Goal: Task Accomplishment & Management: Use online tool/utility

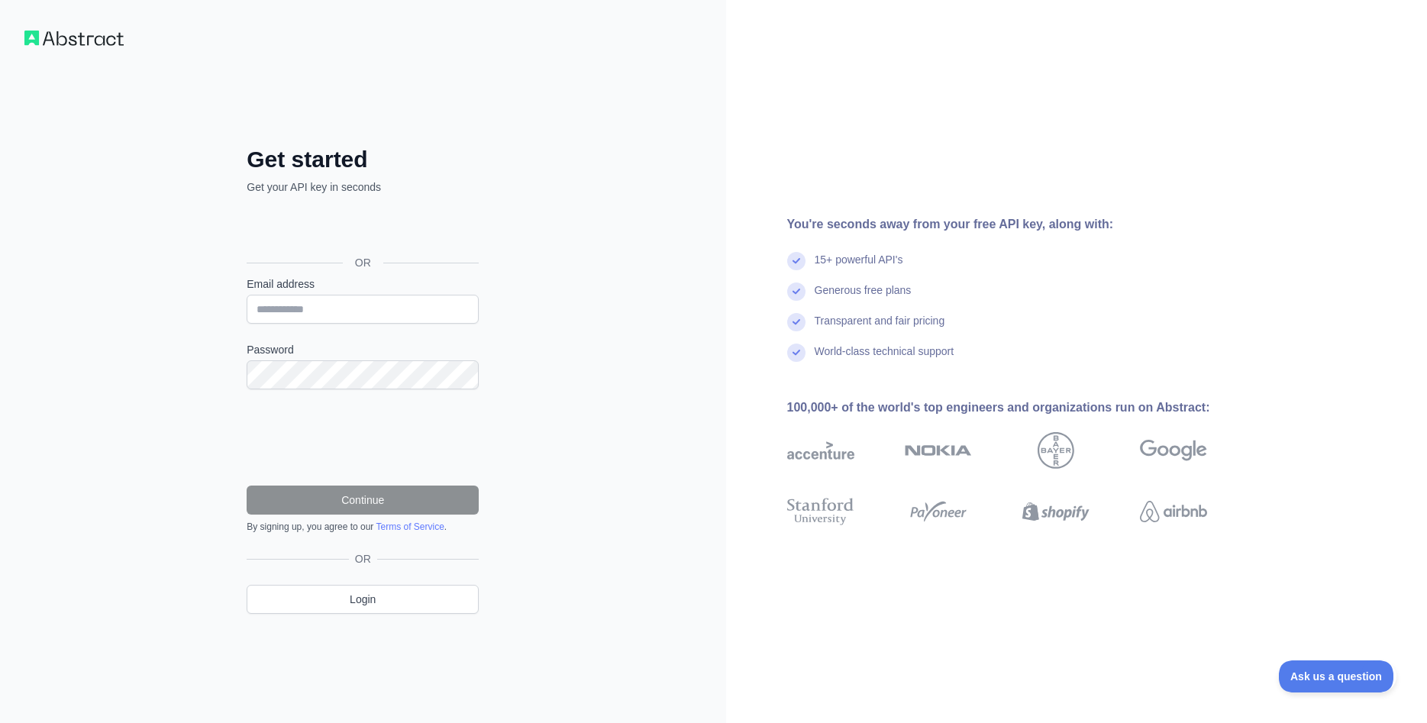
click at [423, 225] on div "Se connecter avec Google. S'ouvre dans un nouvel onglet." at bounding box center [361, 228] width 229 height 34
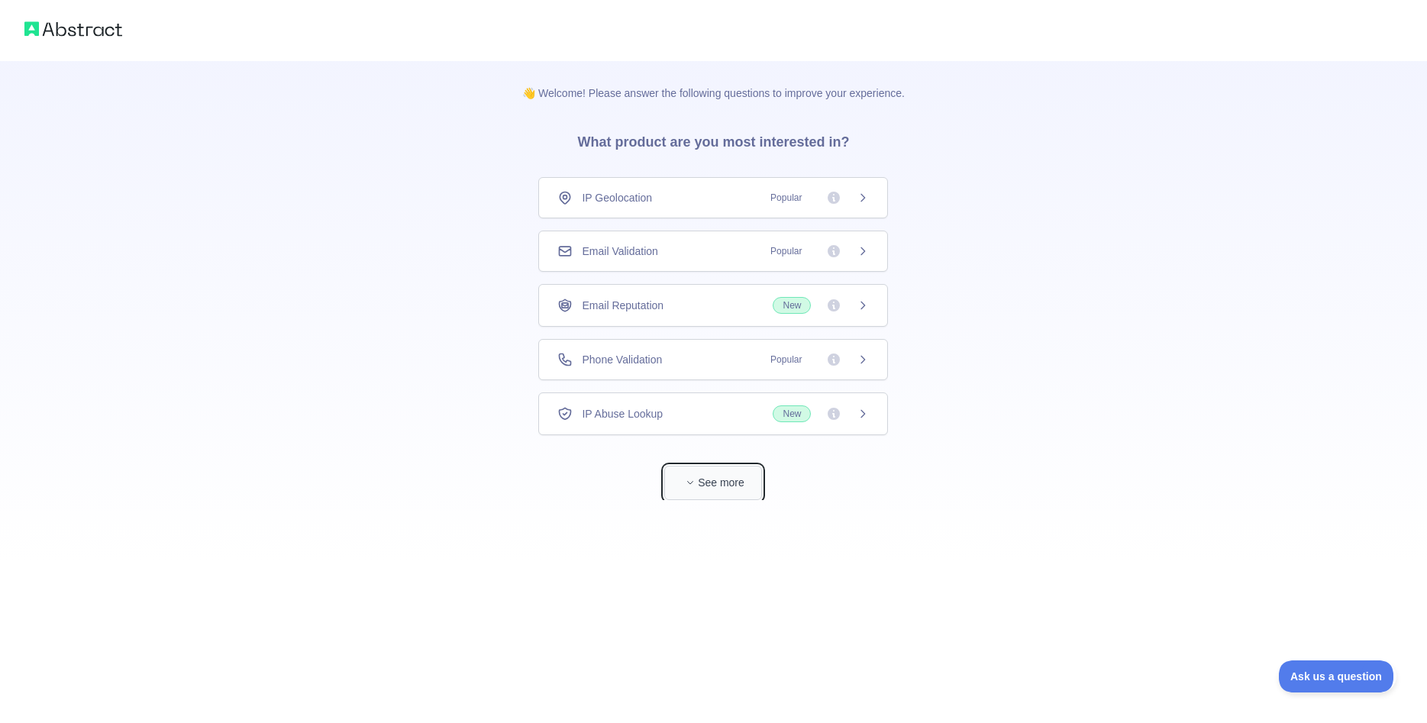
click at [692, 489] on span "button" at bounding box center [689, 482] width 15 height 15
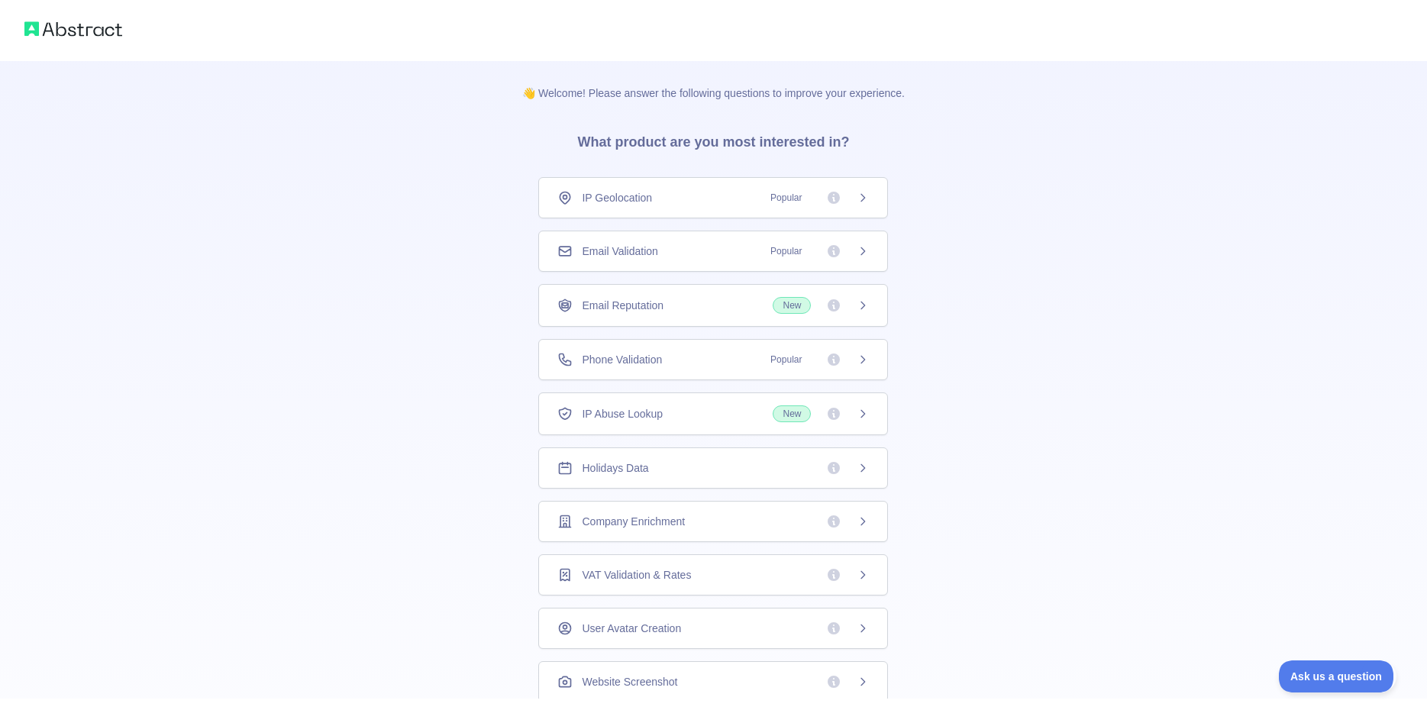
scroll to position [60, 0]
click at [75, 25] on img at bounding box center [73, 28] width 98 height 21
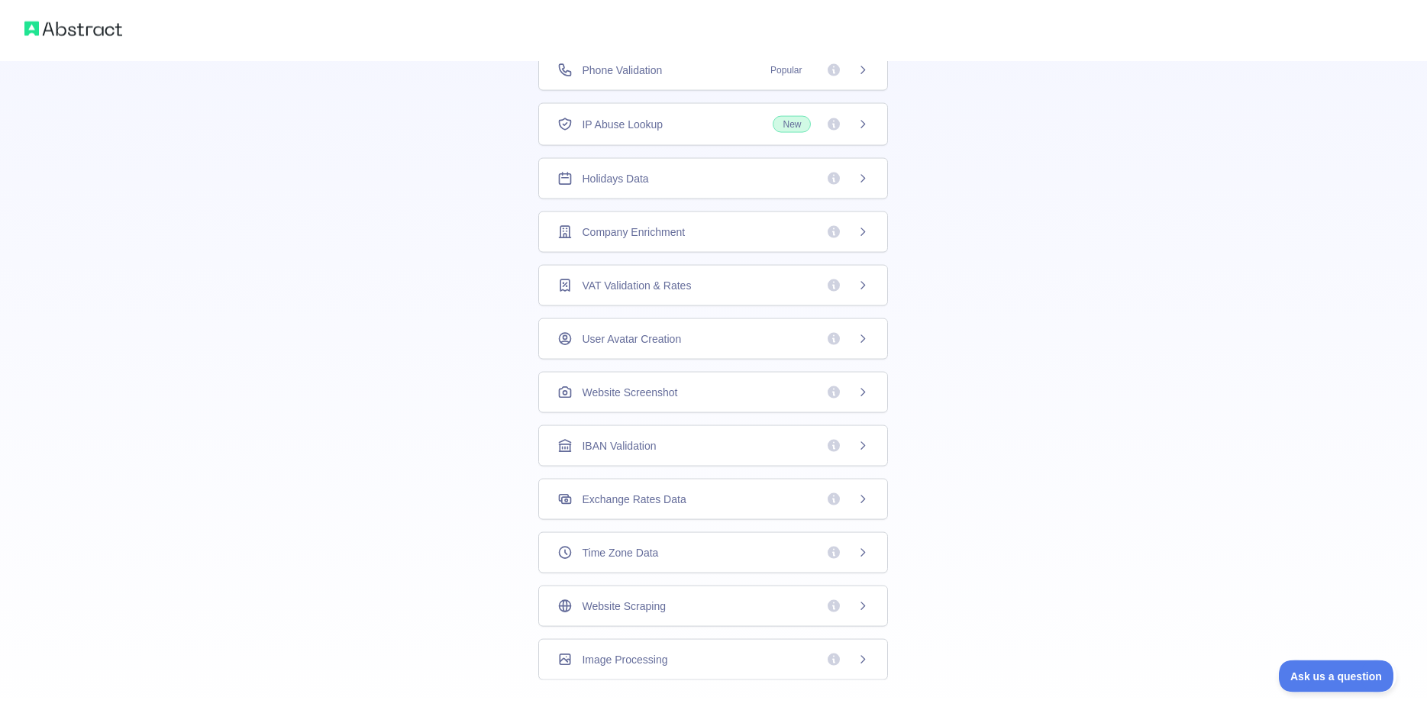
scroll to position [248, 0]
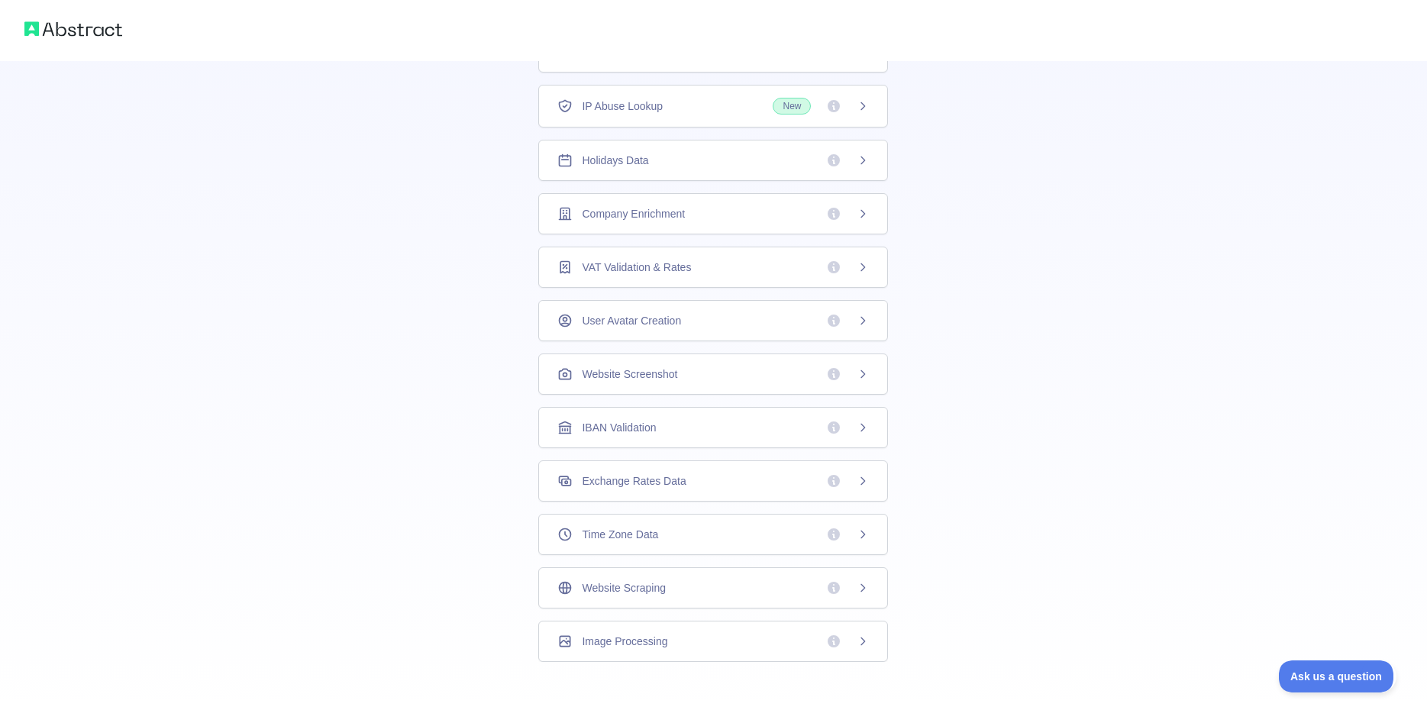
click at [650, 429] on span "IBAN Validation" at bounding box center [619, 427] width 74 height 15
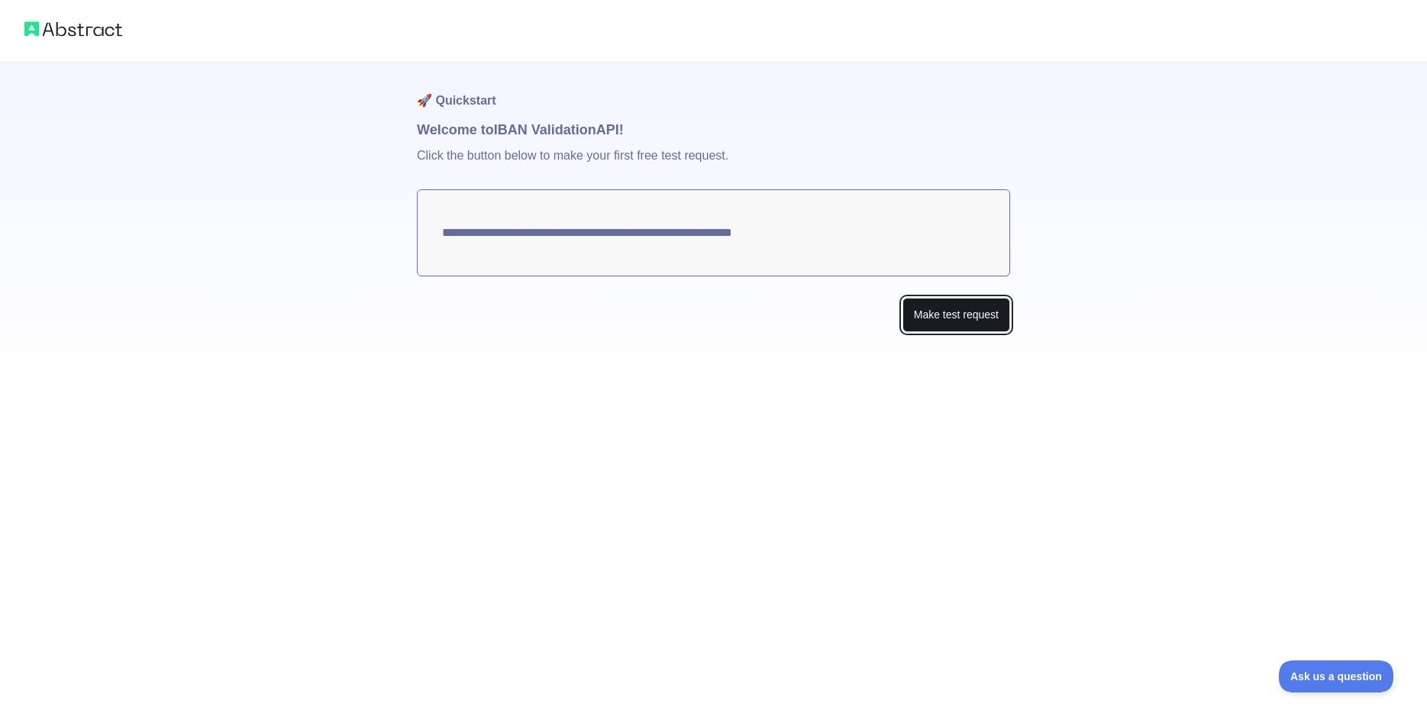
click at [942, 314] on button "Make test request" at bounding box center [956, 315] width 108 height 34
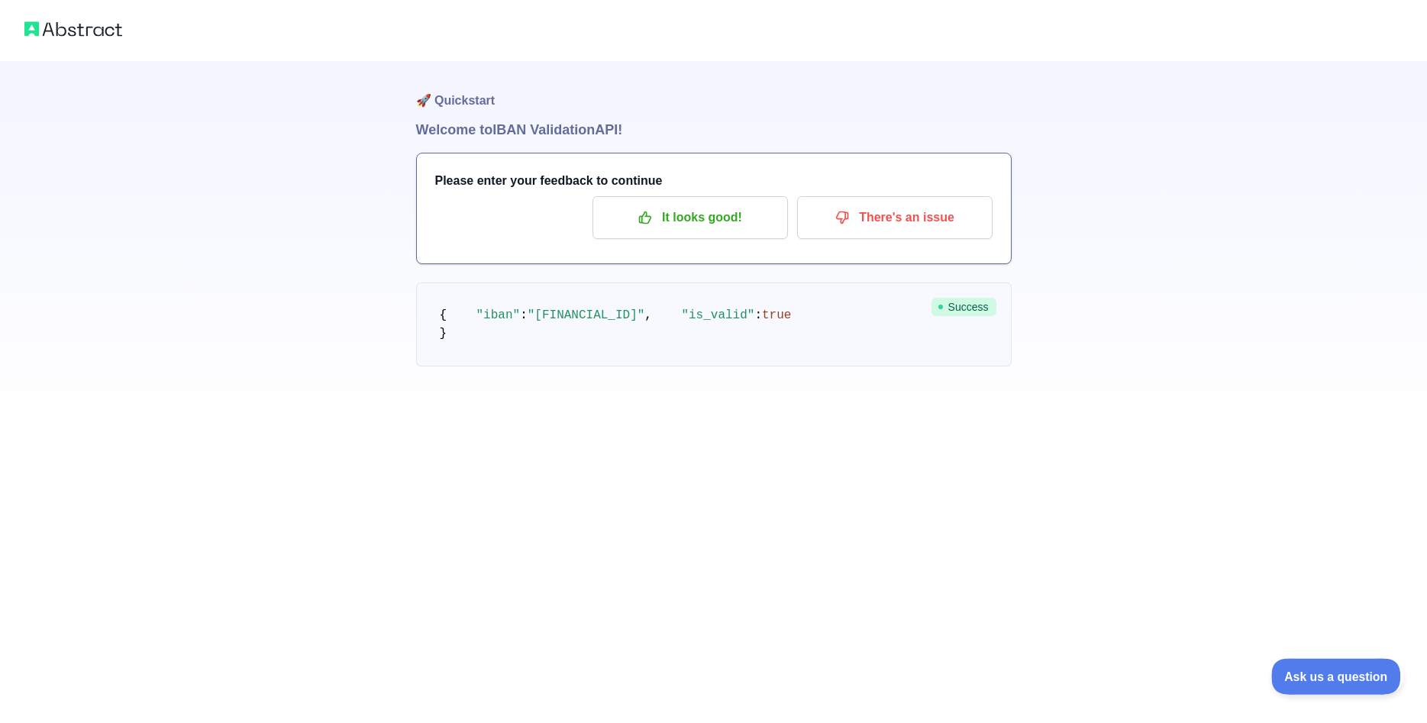
click at [1296, 671] on span "Ask us a question" at bounding box center [1328, 674] width 115 height 11
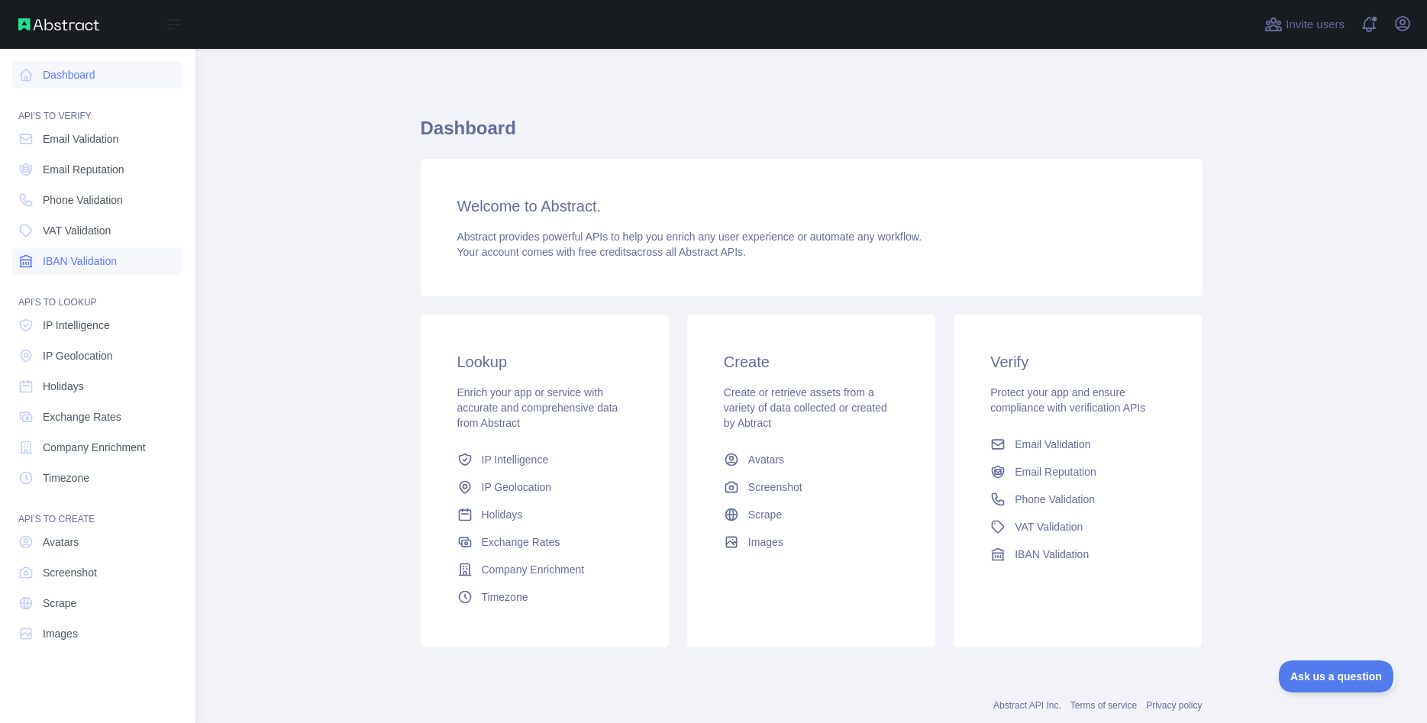
click at [73, 263] on span "IBAN Validation" at bounding box center [80, 260] width 74 height 15
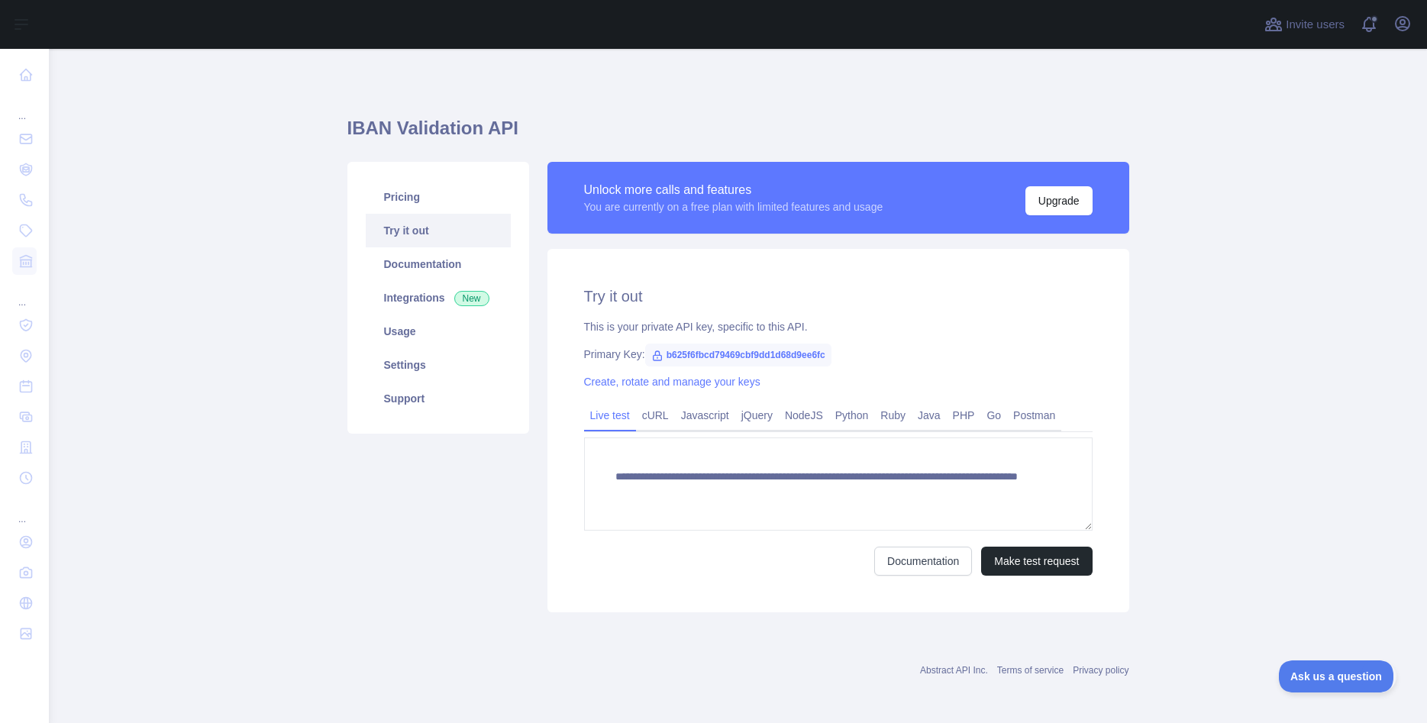
click at [662, 356] on span "b625f6fbcd79469cbf9dd1d68d9ee6fc" at bounding box center [738, 355] width 186 height 23
drag, startPoint x: 841, startPoint y: 353, endPoint x: 651, endPoint y: 361, distance: 190.3
click at [651, 361] on div "Primary Key: b625f6fbcd79469cbf9dd1d68d9ee6fc" at bounding box center [838, 354] width 508 height 15
copy span "b625f6fbcd79469cbf9dd1d68d9ee6fc"
